Goal: Task Accomplishment & Management: Complete application form

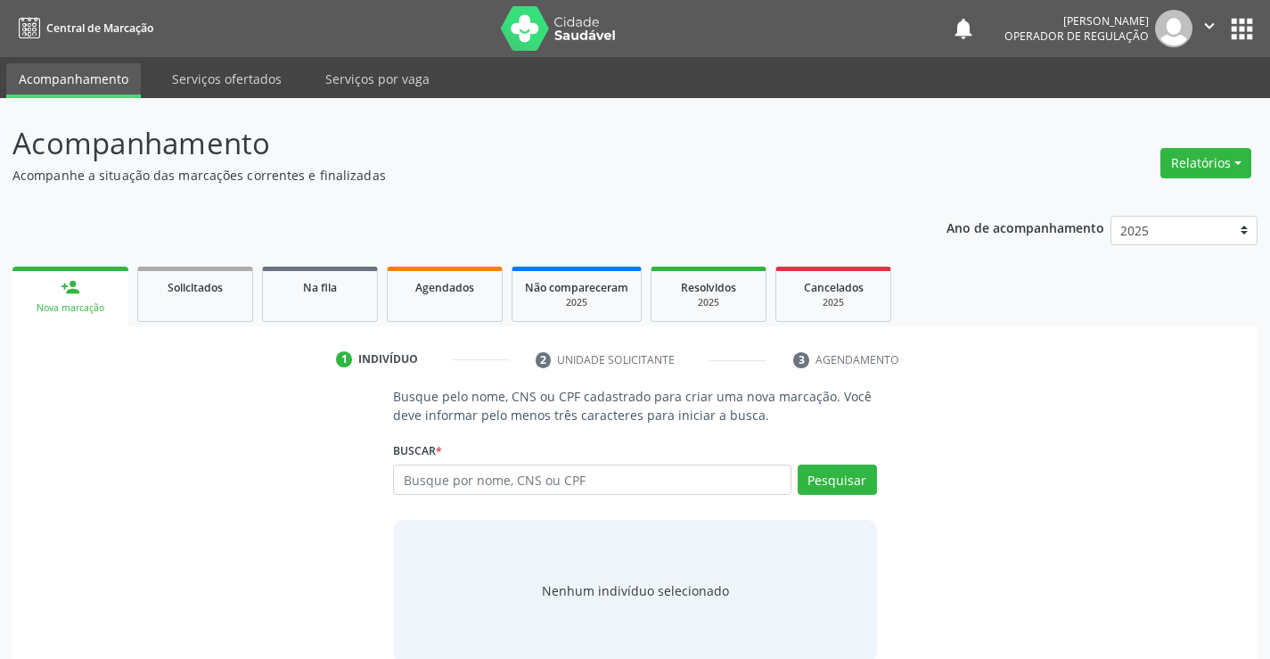
click at [431, 481] on input "text" at bounding box center [591, 479] width 397 height 30
drag, startPoint x: 843, startPoint y: 417, endPoint x: 468, endPoint y: 471, distance: 379.0
click at [468, 471] on input "text" at bounding box center [591, 479] width 397 height 30
type input "jeilane [PERSON_NAME]"
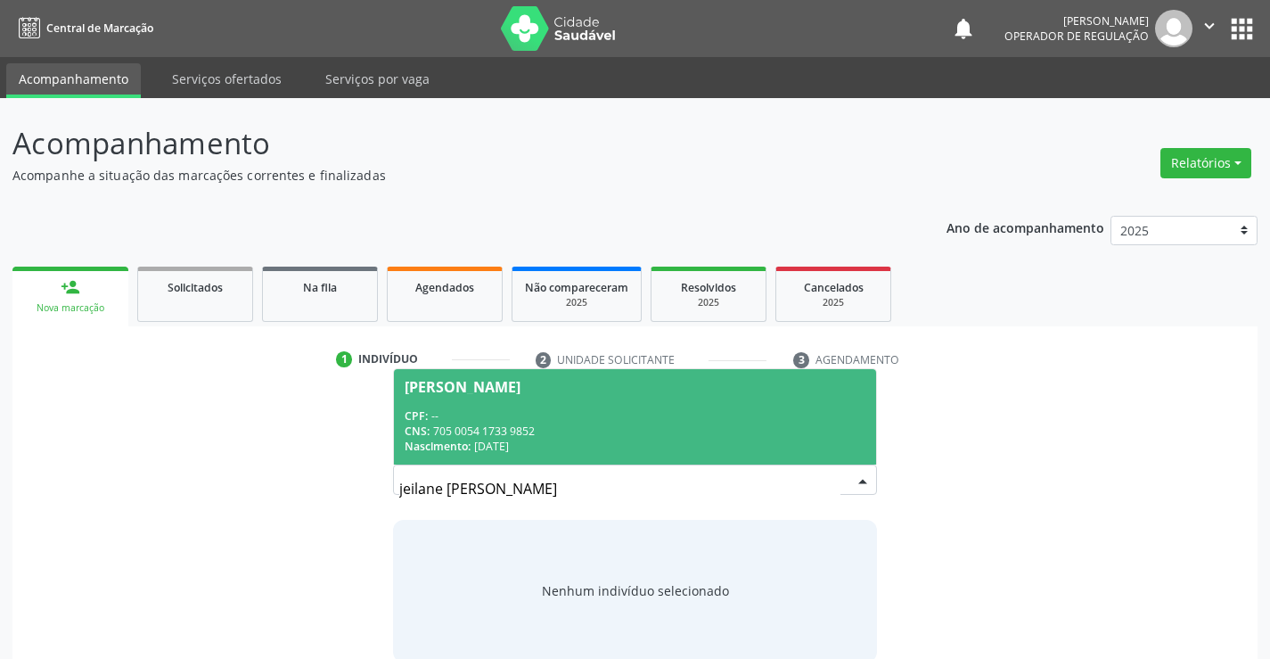
click at [487, 431] on div "CNS: 705 0054 1733 9852" at bounding box center [635, 430] width 460 height 15
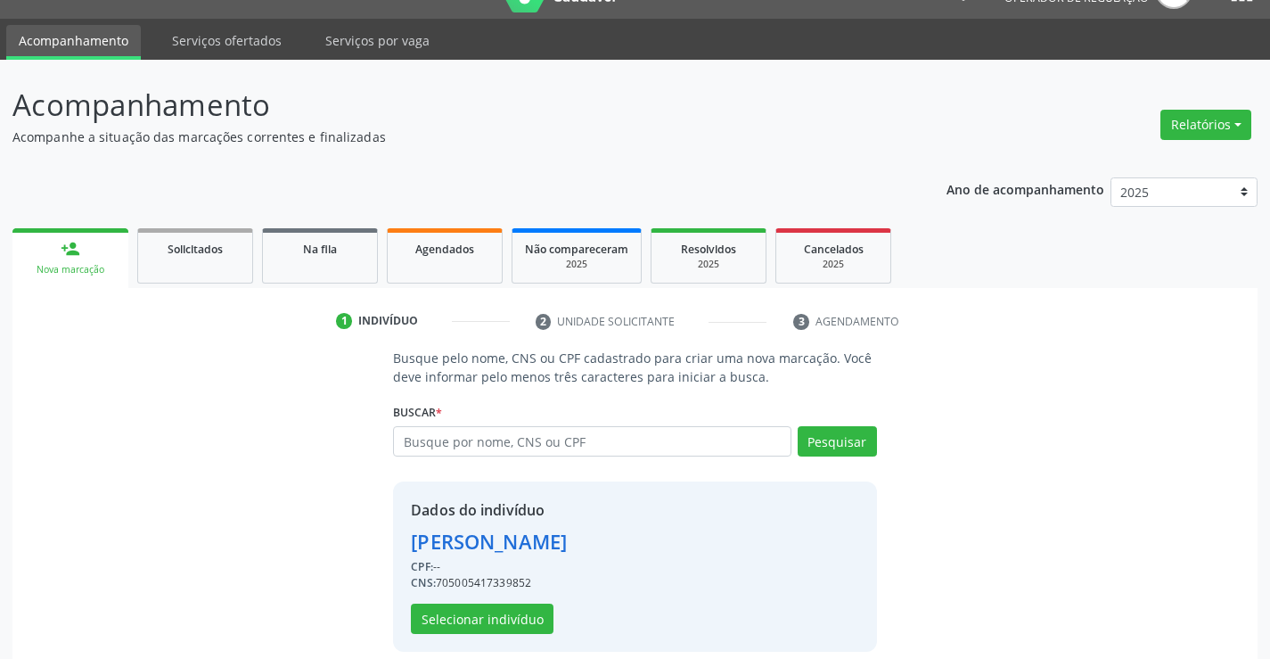
scroll to position [56, 0]
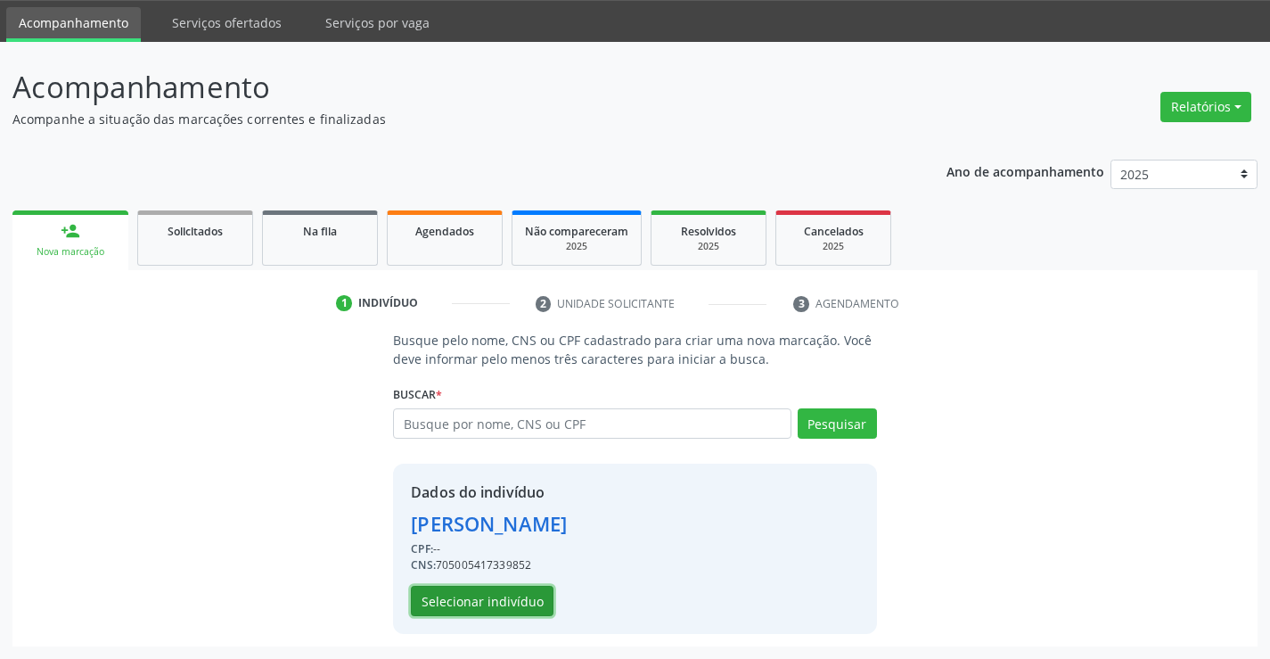
click at [503, 598] on button "Selecionar indivíduo" at bounding box center [482, 600] width 143 height 30
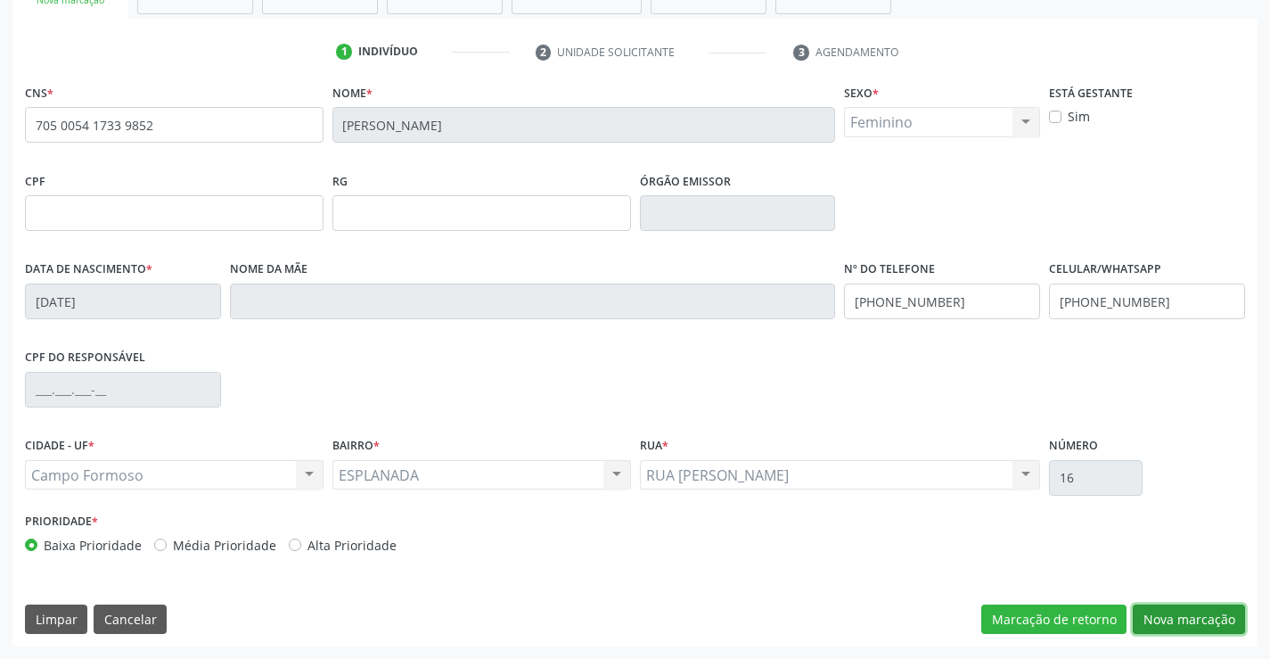
click at [1170, 610] on button "Nova marcação" at bounding box center [1189, 619] width 112 height 30
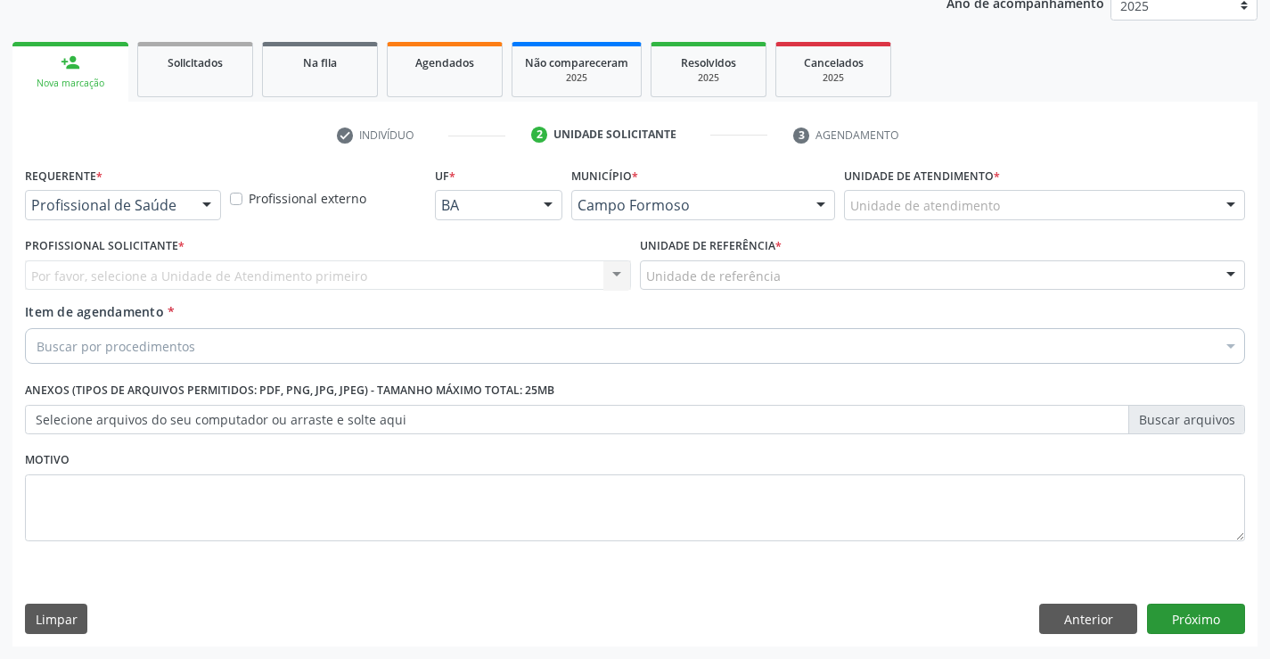
scroll to position [225, 0]
click at [186, 196] on div at bounding box center [123, 205] width 196 height 30
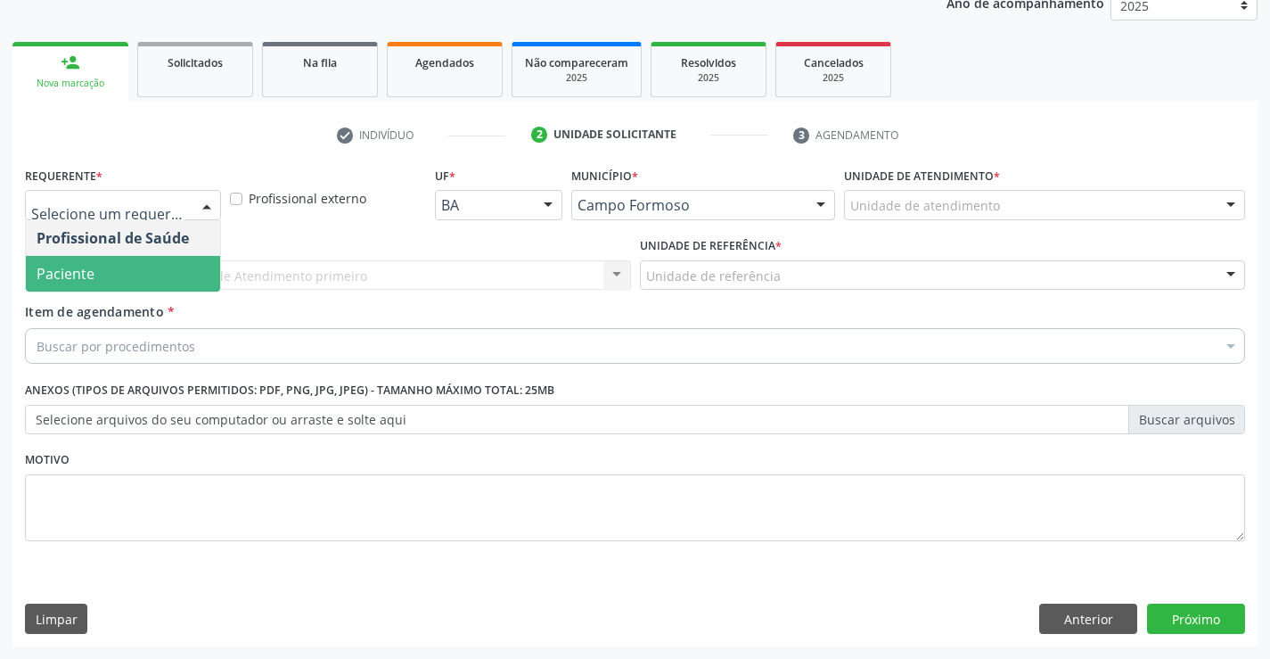
click at [103, 282] on span "Paciente" at bounding box center [123, 274] width 194 height 36
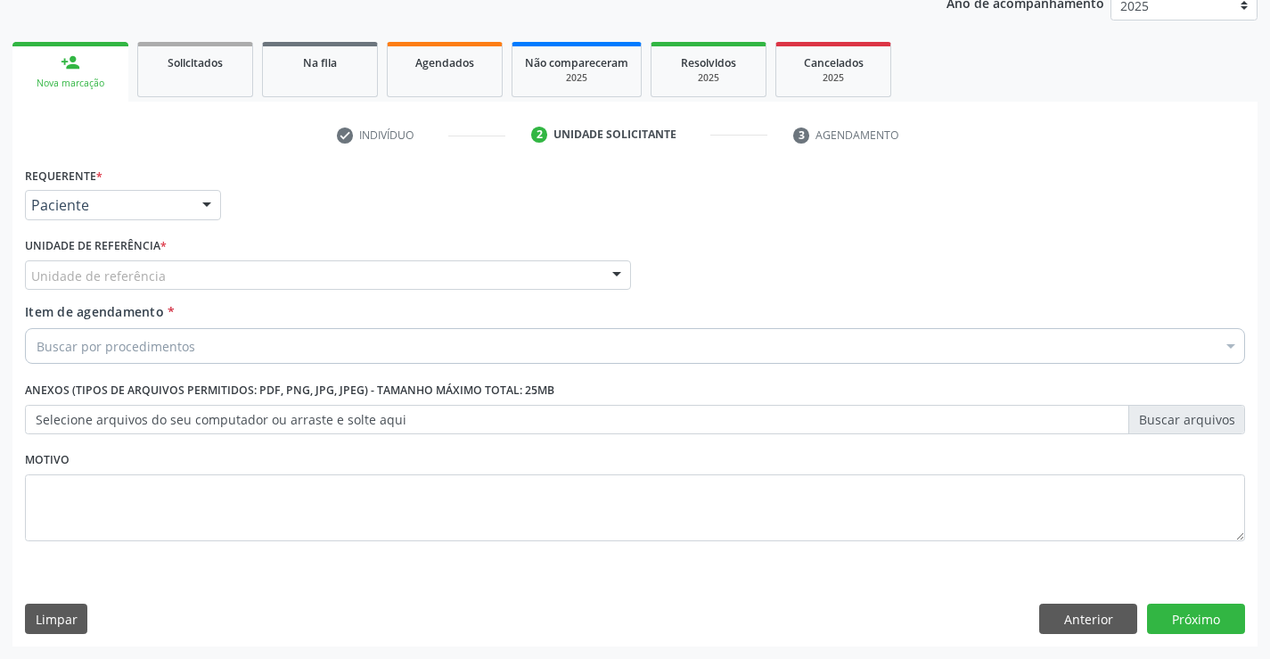
click at [474, 267] on div "Unidade de referência" at bounding box center [328, 275] width 606 height 30
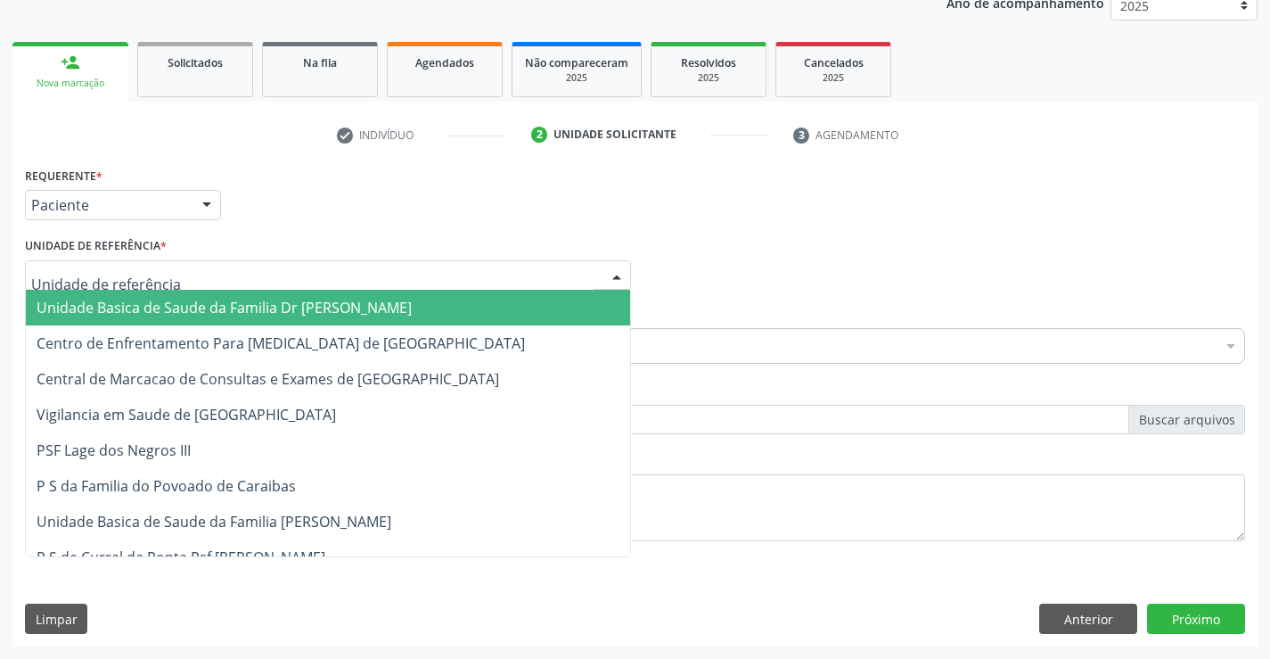
click at [332, 313] on span "Unidade Basica de Saude da Familia Dr [PERSON_NAME]" at bounding box center [224, 308] width 375 height 20
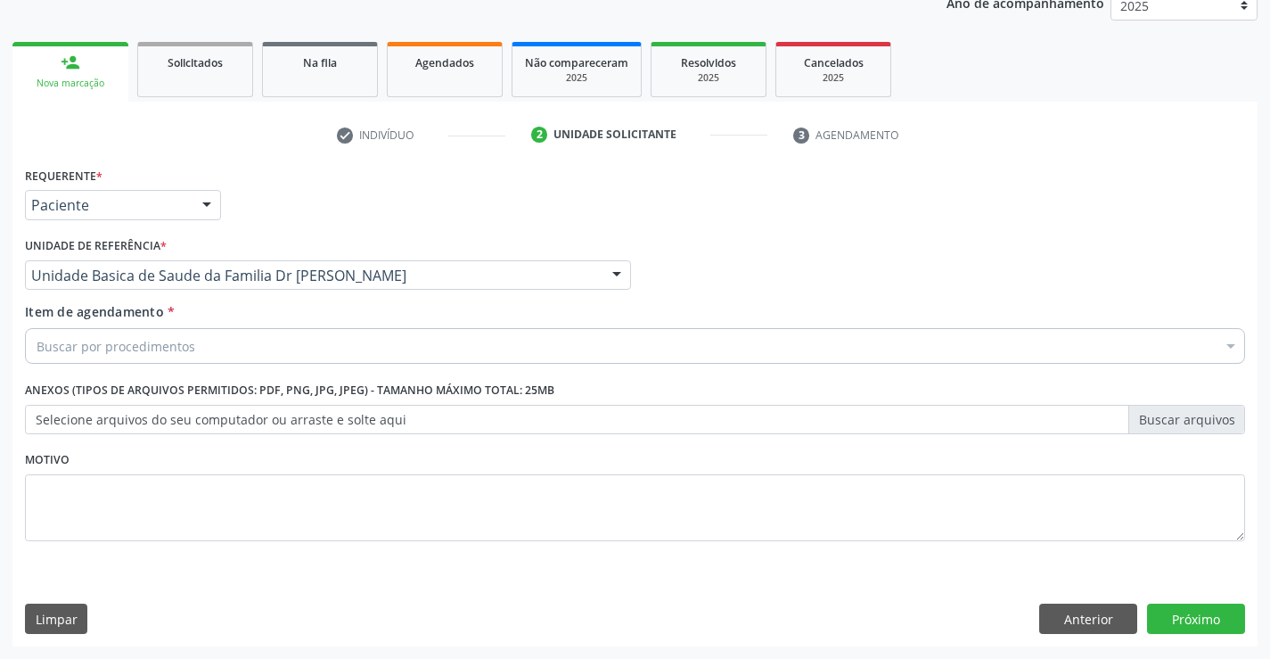
click at [431, 346] on div "Buscar por procedimentos" at bounding box center [635, 346] width 1220 height 36
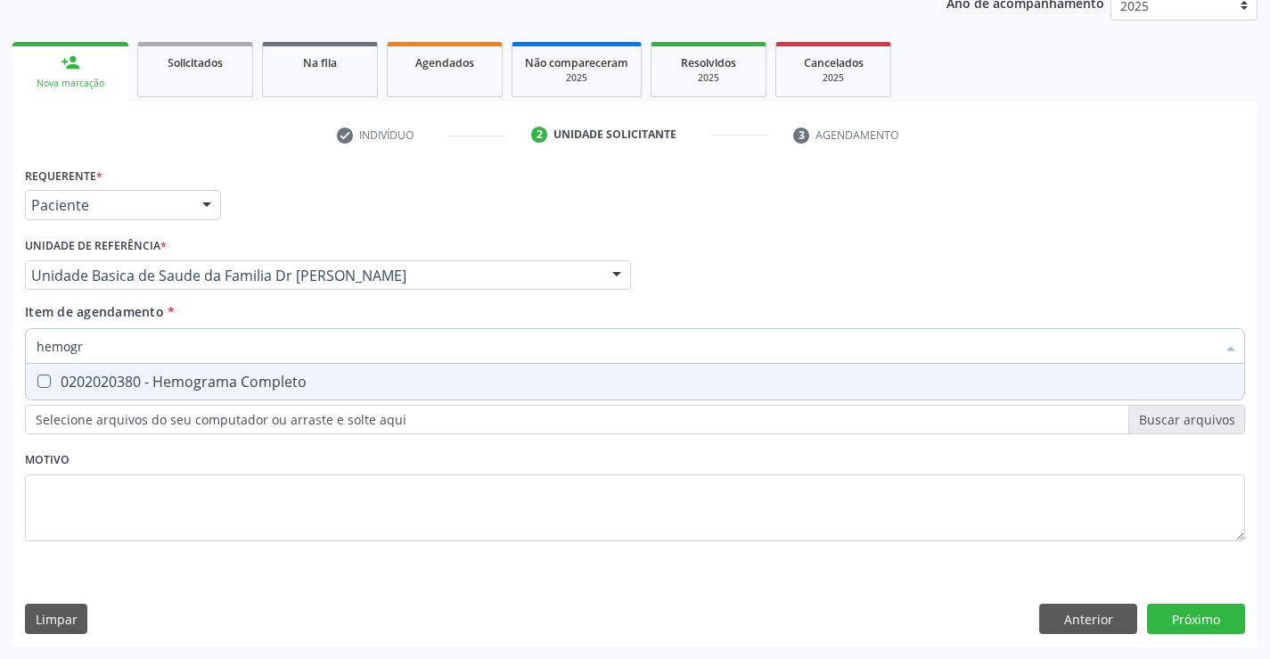
scroll to position [0, 0]
type input "hemogra"
click at [249, 376] on div "0202020380 - Hemograma Completo" at bounding box center [635, 381] width 1197 height 14
checkbox Completo "true"
click at [321, 508] on div "Requerente * Paciente Profissional de Saúde Paciente Nenhum resultado encontrad…" at bounding box center [635, 364] width 1220 height 404
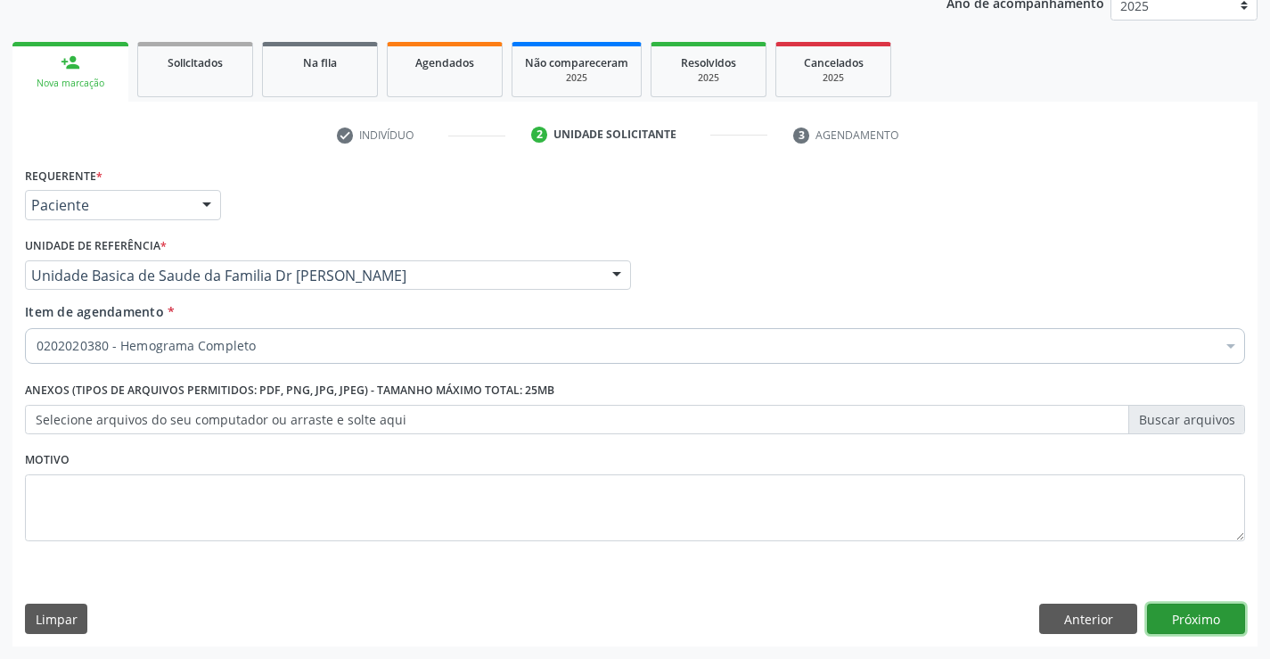
click at [1191, 612] on button "Próximo" at bounding box center [1196, 618] width 98 height 30
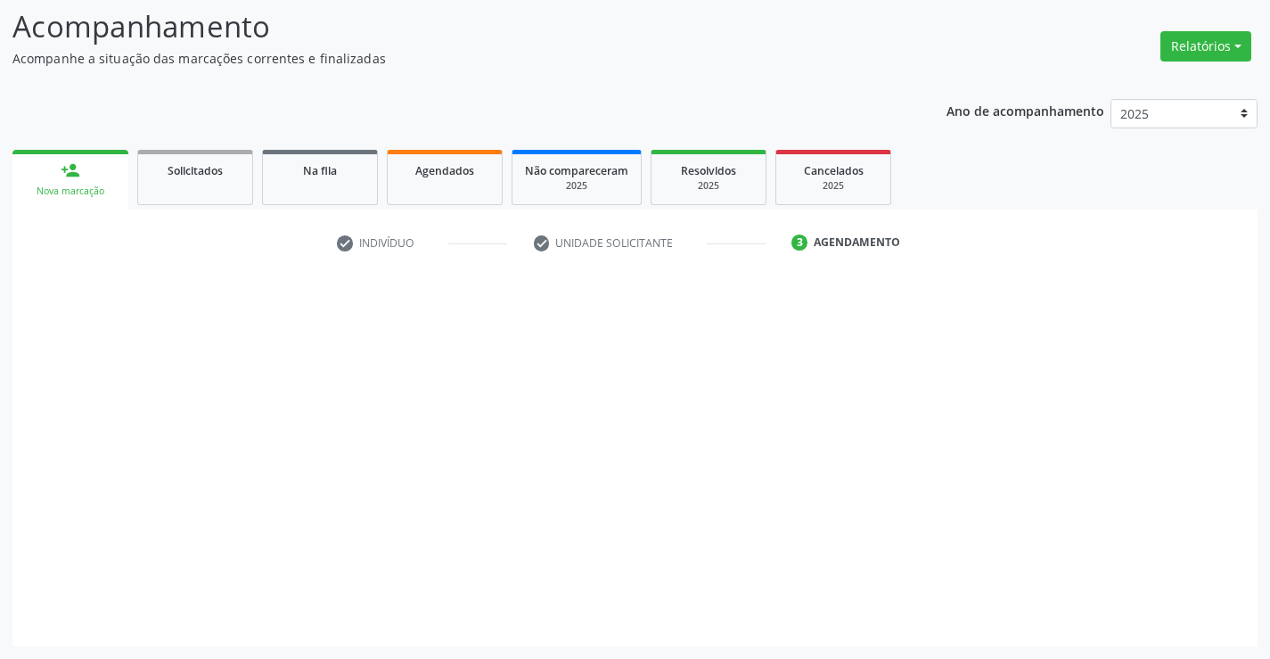
scroll to position [117, 0]
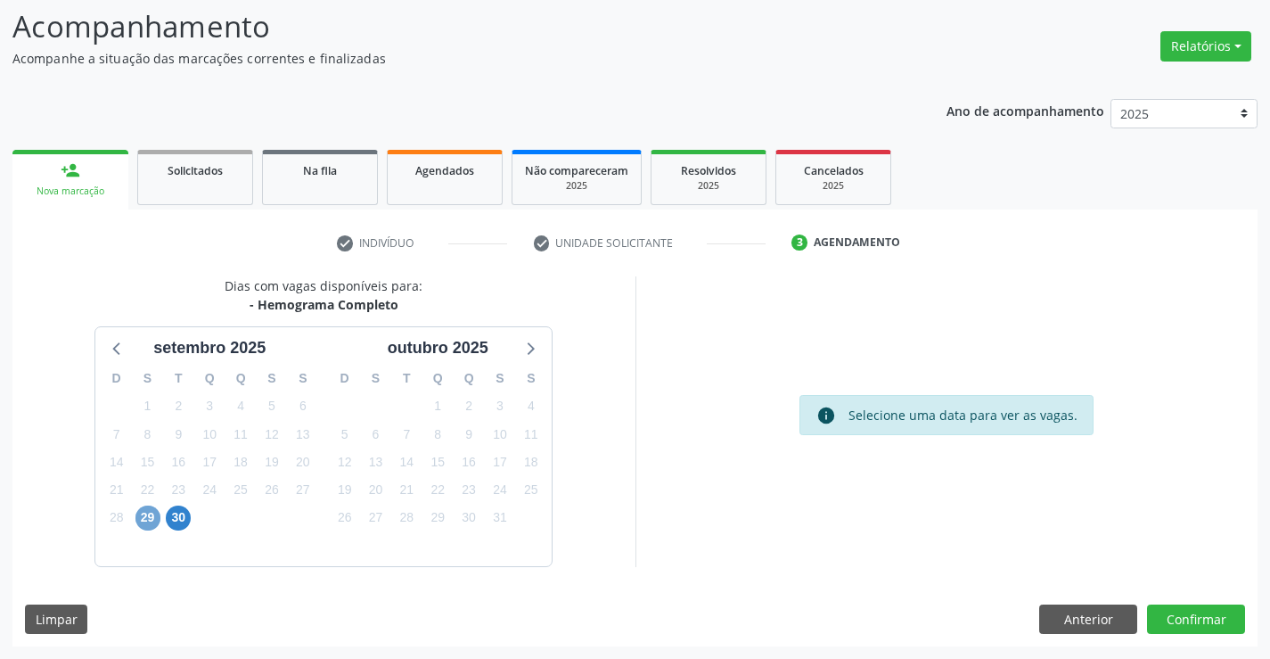
click at [153, 510] on span "29" at bounding box center [147, 517] width 25 height 25
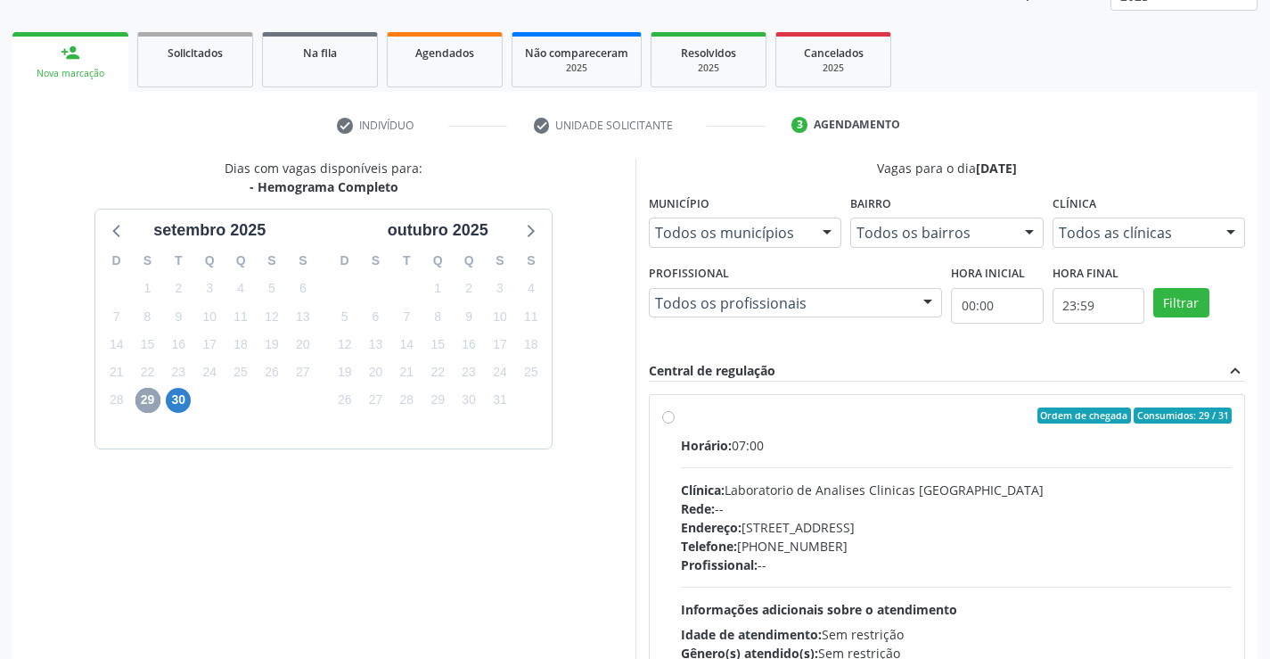
scroll to position [374, 0]
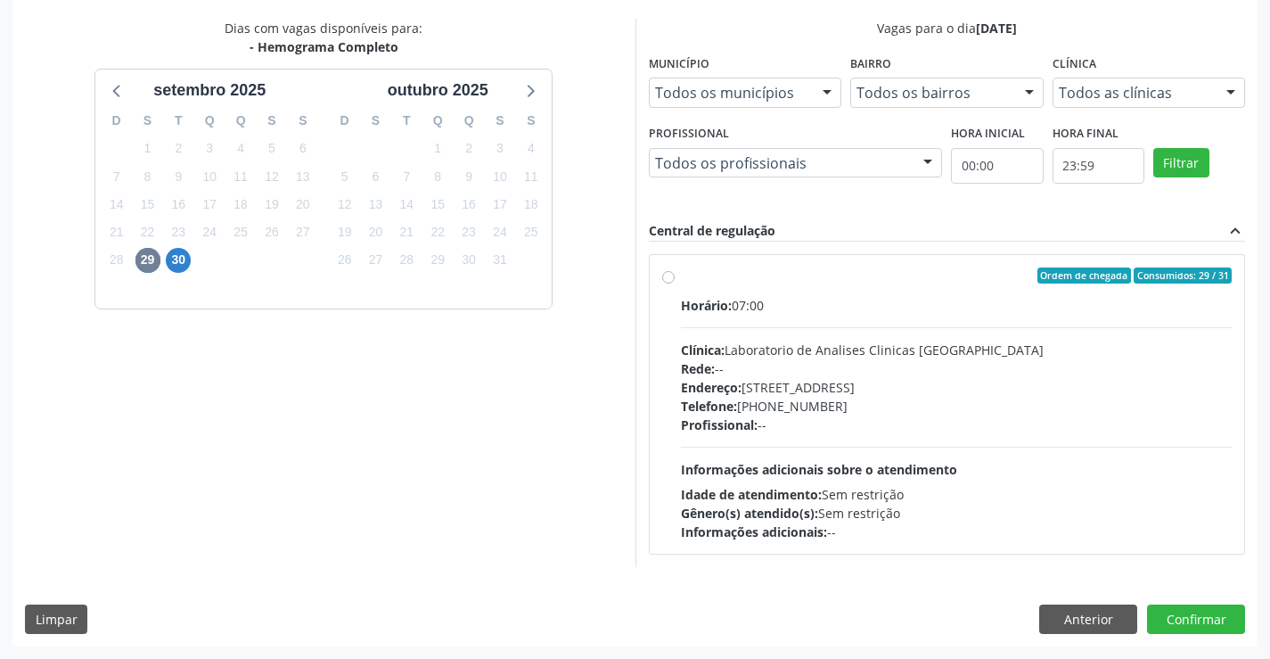
click at [750, 274] on div "Ordem de chegada Consumidos: 29 / 31" at bounding box center [957, 275] width 552 height 16
click at [675, 274] on input "Ordem de chegada Consumidos: 29 / 31 Horário: 07:00 Clínica: Laboratorio de Ana…" at bounding box center [668, 275] width 12 height 16
radio input "true"
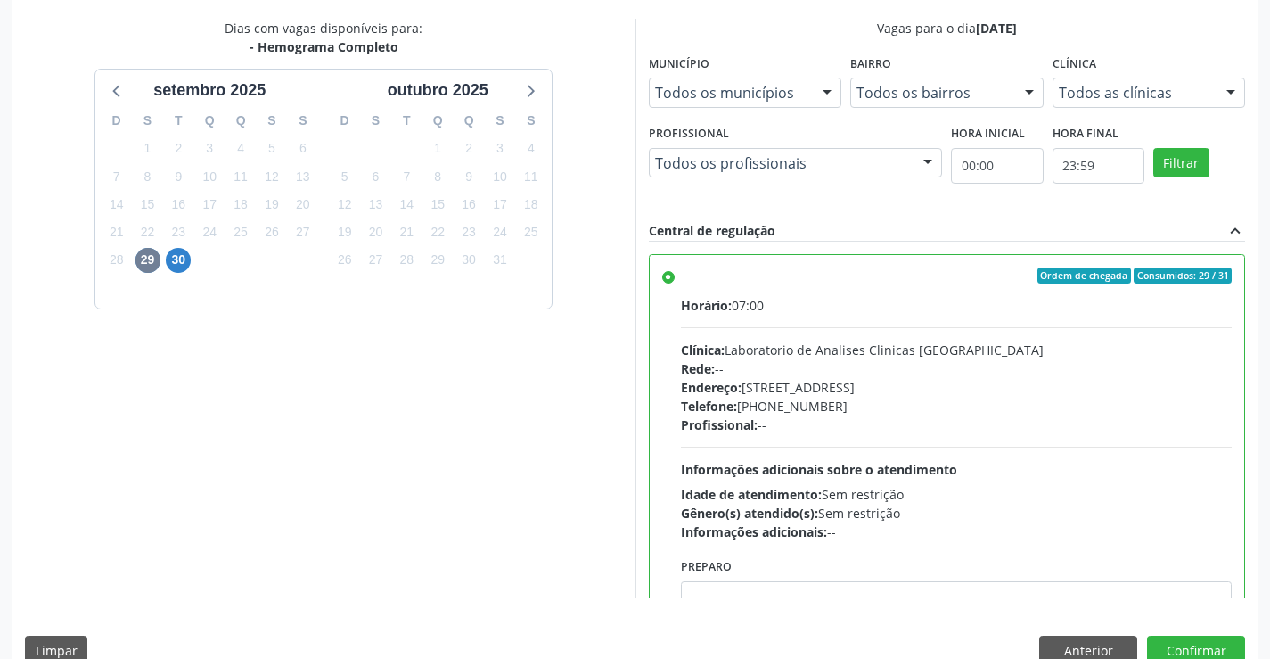
click at [750, 274] on div "Ordem de chegada Consumidos: 29 / 31" at bounding box center [957, 275] width 552 height 16
click at [675, 274] on input "Ordem de chegada Consumidos: 29 / 31 Horário: 07:00 Clínica: Laboratorio de Ana…" at bounding box center [668, 275] width 12 height 16
click at [1075, 638] on button "Anterior" at bounding box center [1088, 650] width 98 height 30
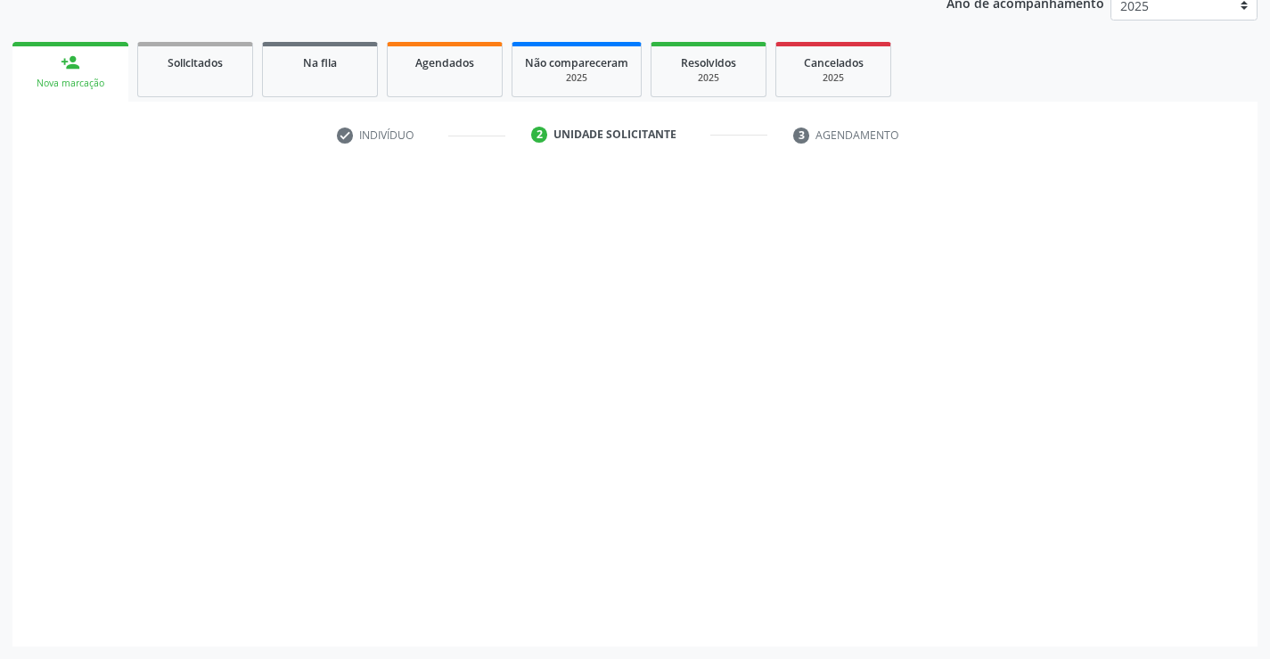
scroll to position [225, 0]
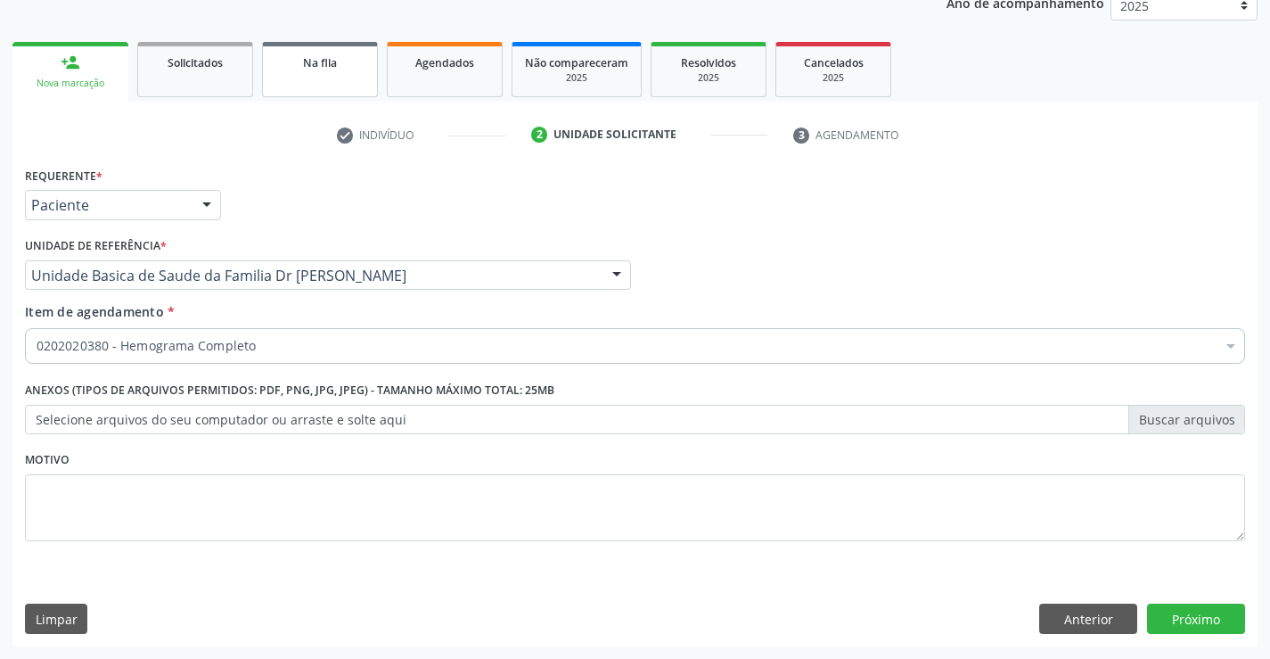
click at [355, 74] on link "Na fila" at bounding box center [320, 69] width 116 height 55
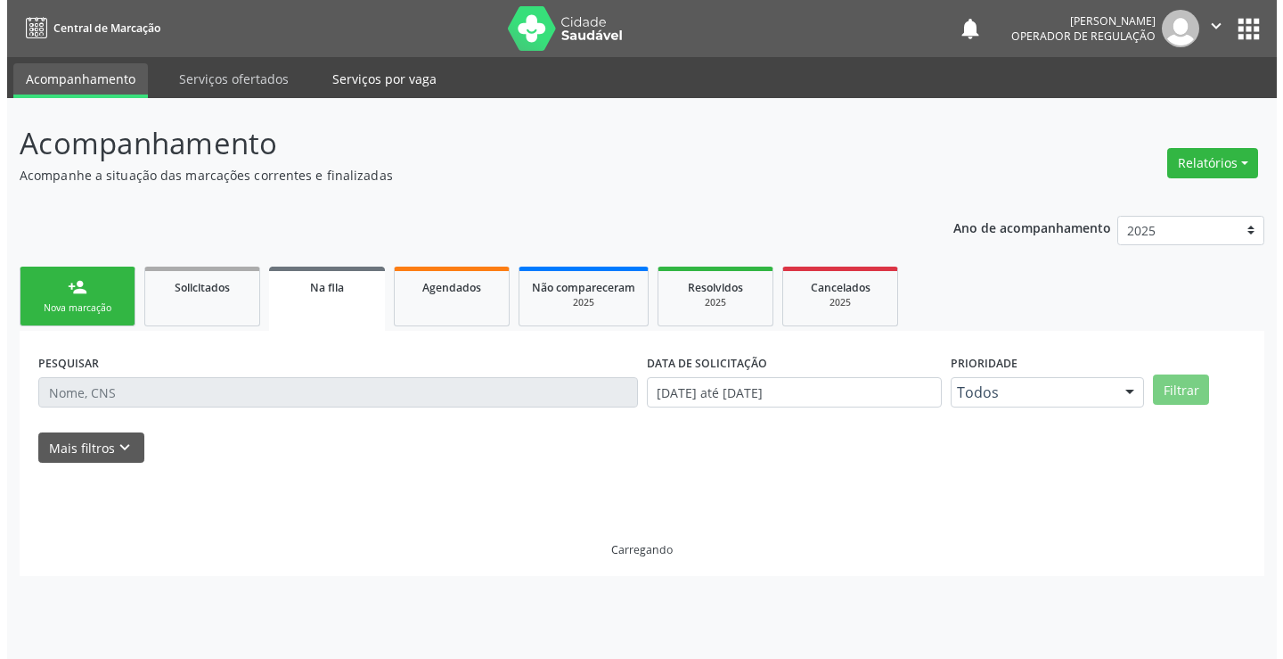
scroll to position [0, 0]
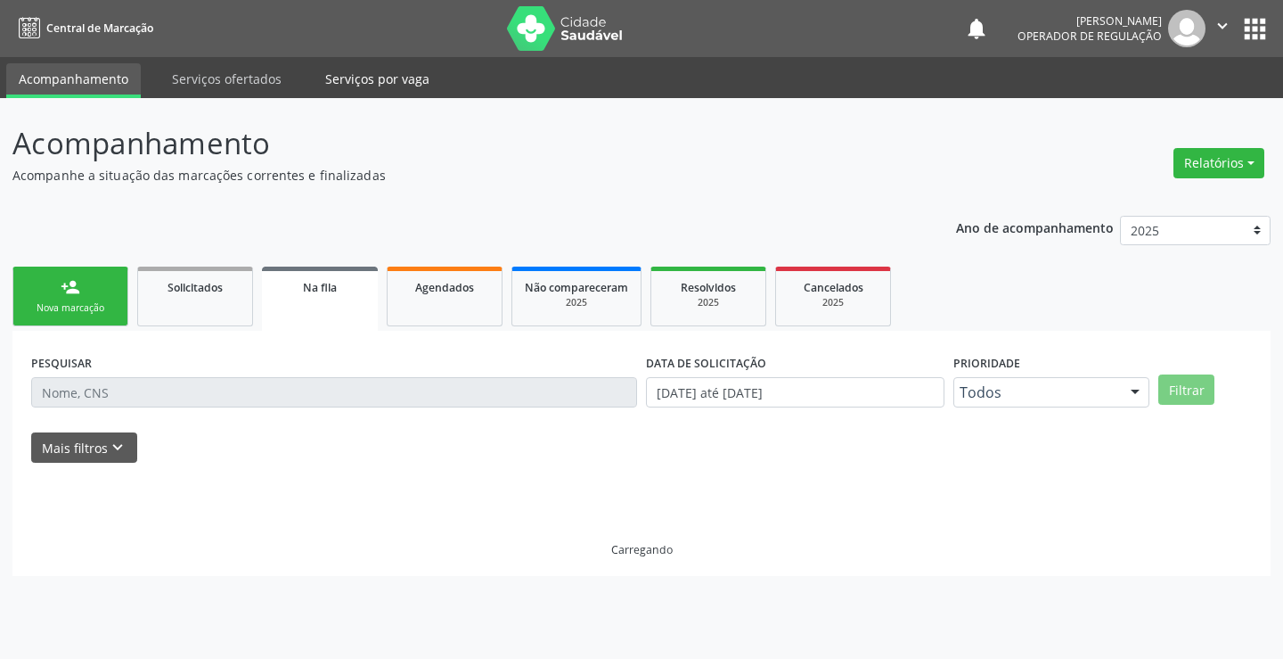
click at [355, 74] on link "Serviços por vaga" at bounding box center [377, 78] width 129 height 31
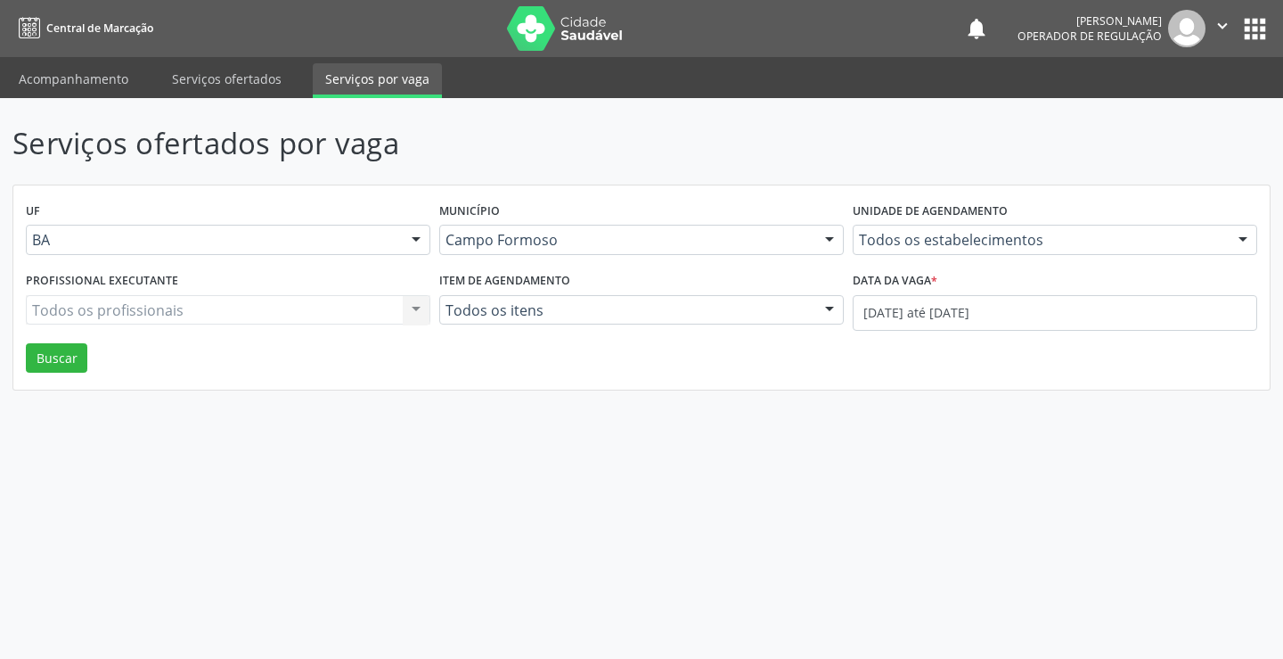
click at [138, 171] on div "Serviços ofertados por vaga UF BA BA Nenhum resultado encontrado para: " " Não …" at bounding box center [641, 255] width 1258 height 269
